Goal: Use online tool/utility: Utilize a website feature to perform a specific function

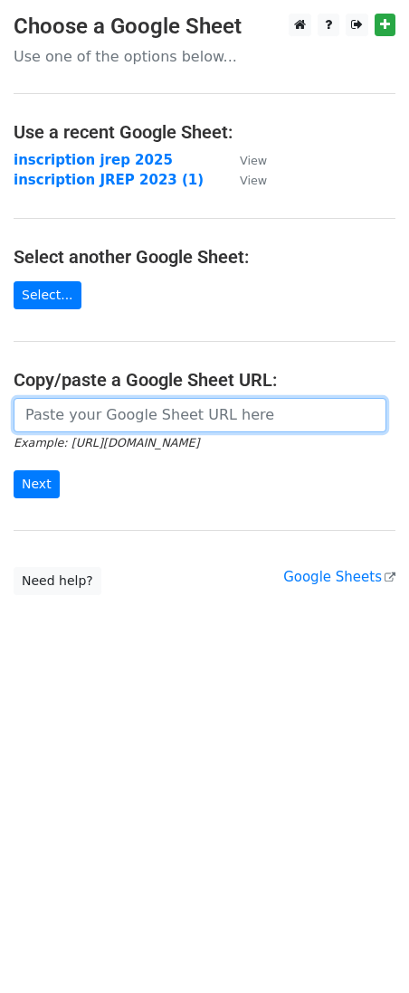
click at [96, 419] on input "url" at bounding box center [200, 415] width 372 height 34
paste input "https://docs.google.com/spreadsheets/d/1HdTAonINnqHKJdKDQft32uJI914DDBY4kq3Y-7r…"
type input "https://docs.google.com/spreadsheets/d/1HdTAonINnqHKJdKDQft32uJI914DDBY4kq3Y-7r…"
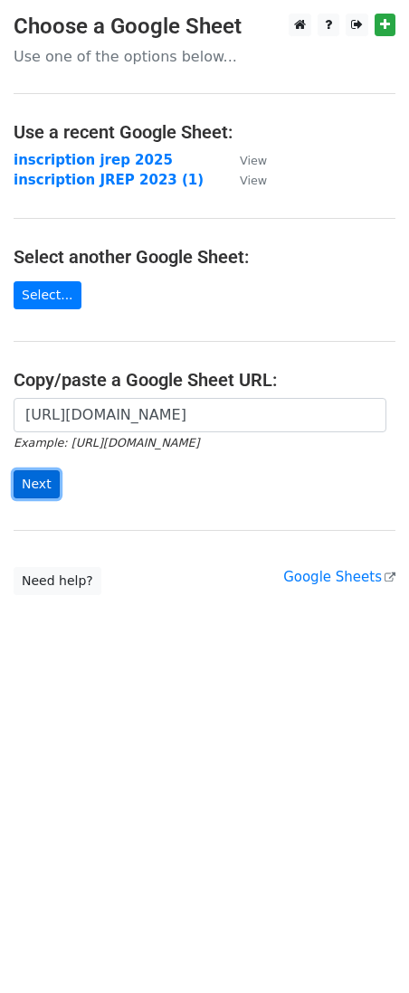
click at [30, 489] on input "Next" at bounding box center [37, 484] width 46 height 28
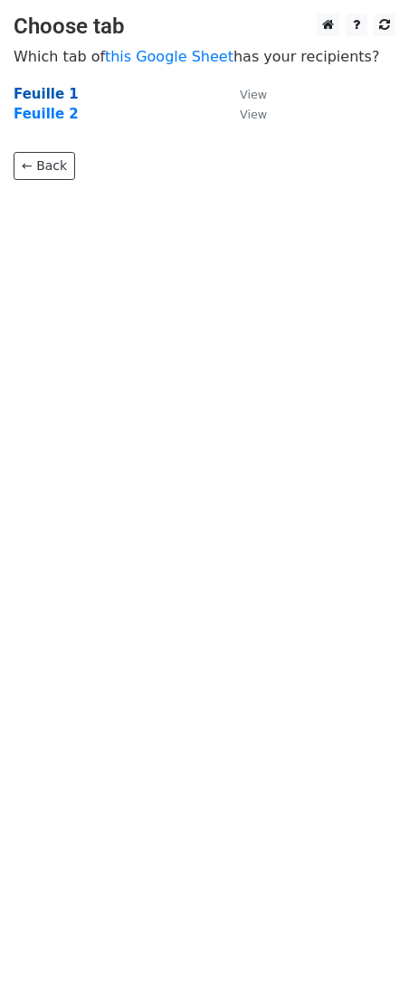
click at [30, 91] on strong "Feuille 1" at bounding box center [46, 94] width 65 height 16
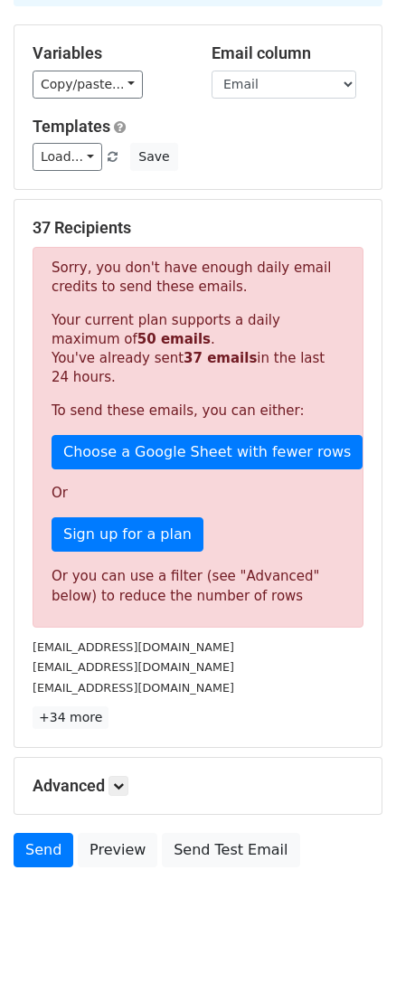
scroll to position [172, 0]
